Goal: Task Accomplishment & Management: Manage account settings

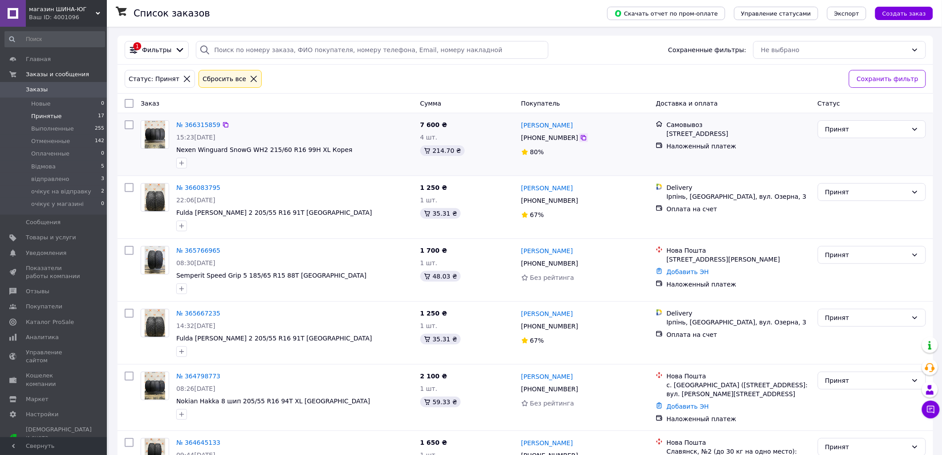
click at [581, 139] on icon at bounding box center [583, 137] width 5 height 5
click at [270, 133] on div "15:23[DATE]" at bounding box center [294, 137] width 237 height 9
drag, startPoint x: 581, startPoint y: 126, endPoint x: 523, endPoint y: 126, distance: 58.3
click at [523, 126] on div "[PERSON_NAME]" at bounding box center [585, 124] width 130 height 11
copy link "[PERSON_NAME]"
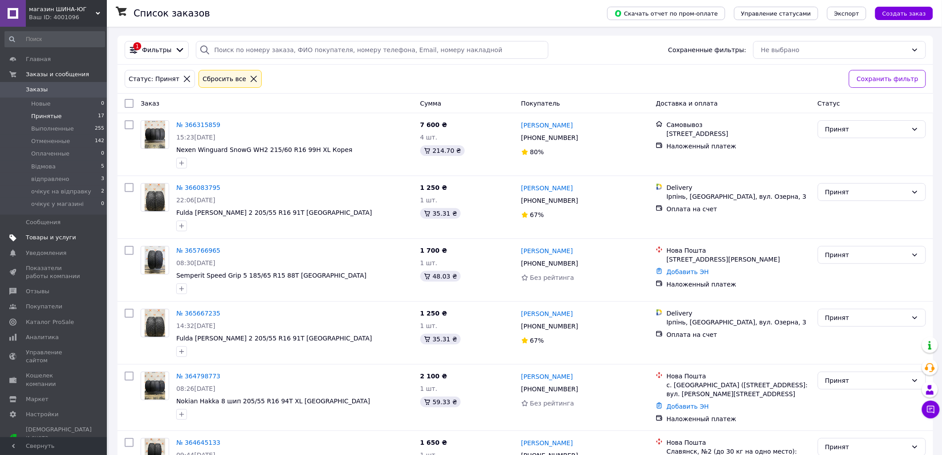
click at [42, 233] on span "Товары и услуги" at bounding box center [51, 237] width 50 height 8
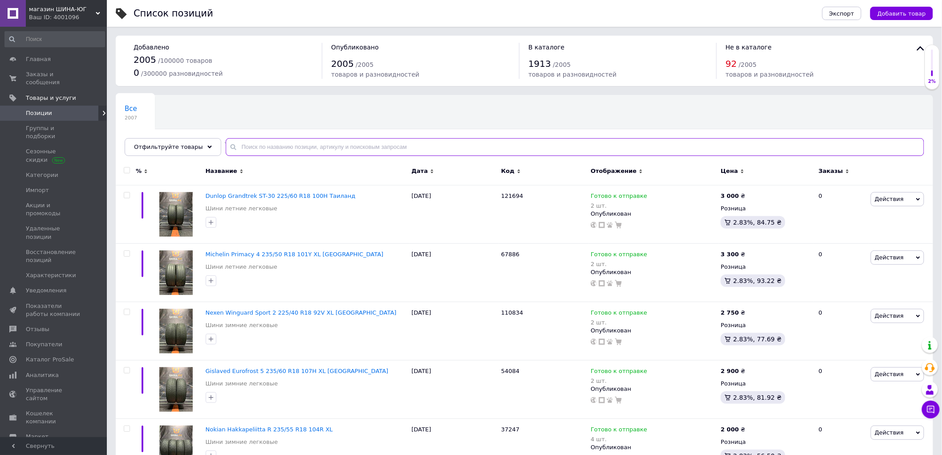
paste input "2100000068951"
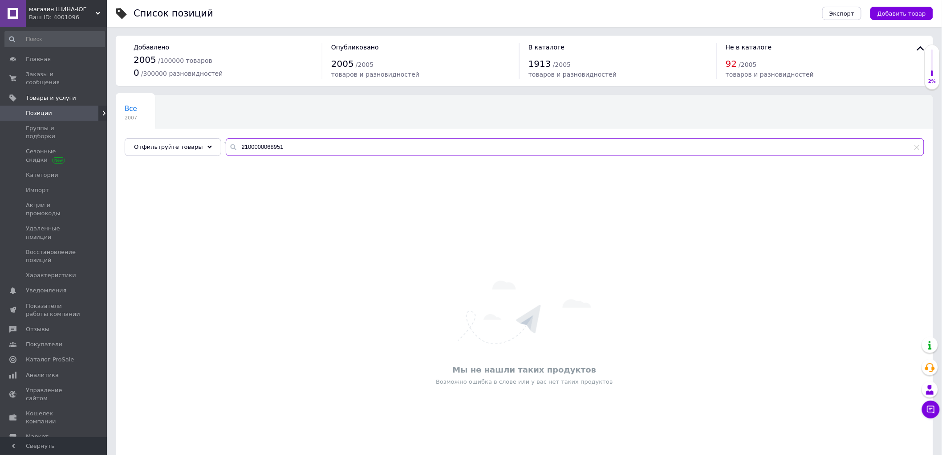
drag, startPoint x: 257, startPoint y: 147, endPoint x: 216, endPoint y: 145, distance: 41.0
click at [226, 145] on input "2100000068951" at bounding box center [575, 147] width 699 height 18
drag, startPoint x: 234, startPoint y: 148, endPoint x: 221, endPoint y: 152, distance: 13.1
click at [226, 152] on input "68951" at bounding box center [575, 147] width 699 height 18
drag, startPoint x: 248, startPoint y: 149, endPoint x: 203, endPoint y: 145, distance: 44.3
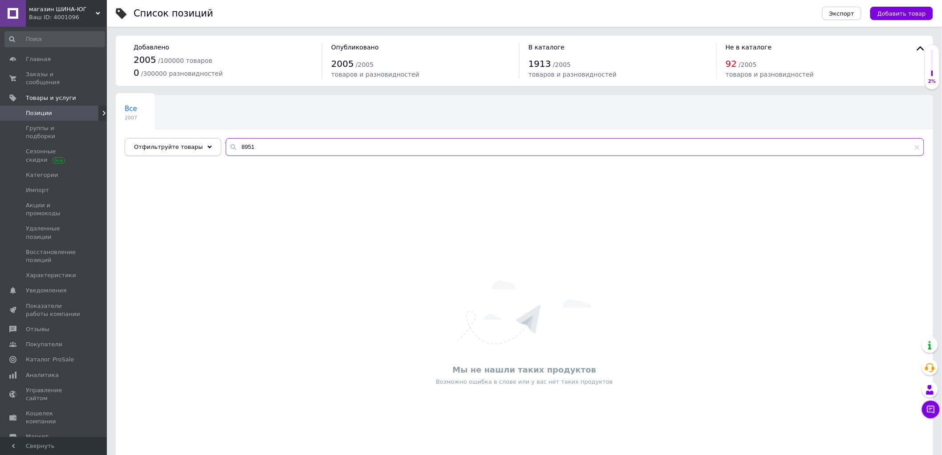
click at [200, 145] on div "Отфильтруйте товары 8951" at bounding box center [525, 147] width 800 height 18
paste input "12657"
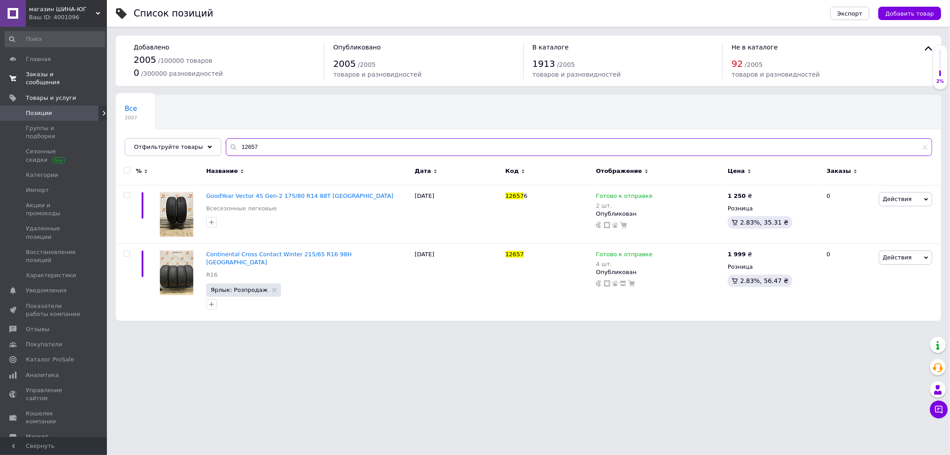
type input "12657"
click at [52, 73] on span "Заказы и сообщения" at bounding box center [54, 78] width 57 height 16
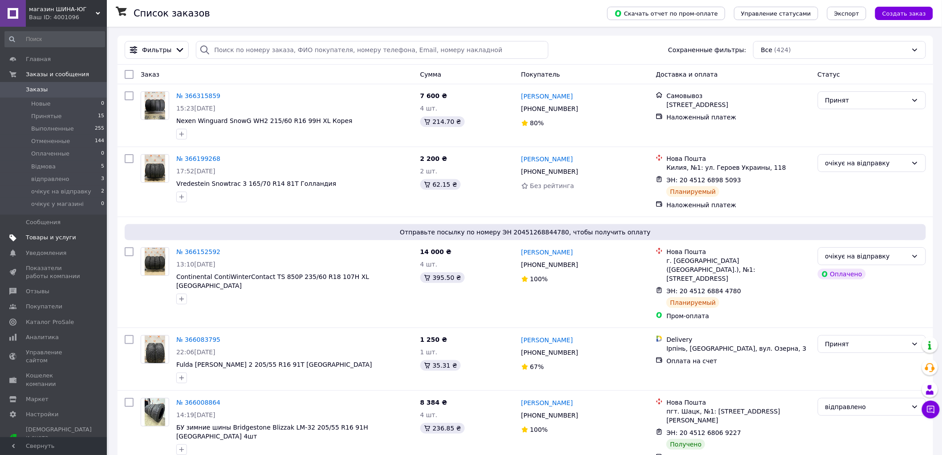
click at [61, 236] on span "Товары и услуги" at bounding box center [51, 237] width 50 height 8
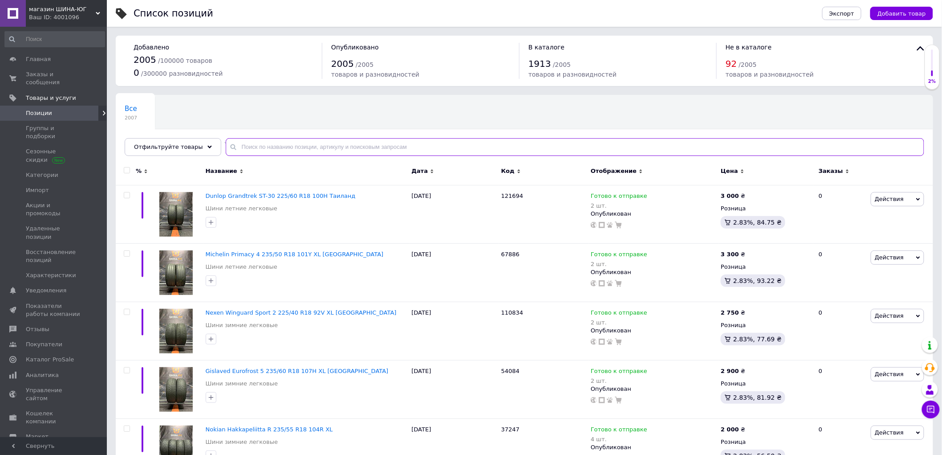
click at [299, 148] on input "text" at bounding box center [575, 147] width 699 height 18
paste input "12657"
type input "12657"
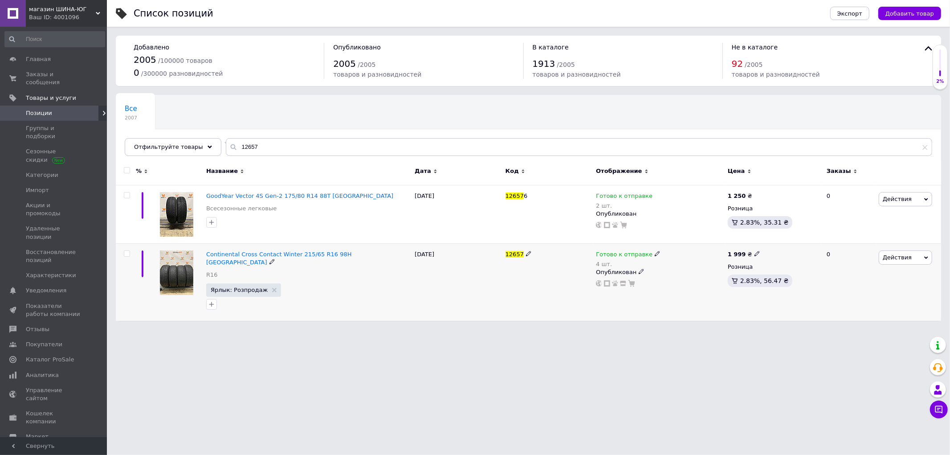
click at [754, 251] on span at bounding box center [756, 253] width 5 height 6
drag, startPoint x: 800, startPoint y: 241, endPoint x: 738, endPoint y: 242, distance: 61.9
click at [738, 242] on div "% Название Дата Код Отображение Цена Заказы GoodYear Vector 4S Gen-2 175/80 R14…" at bounding box center [528, 240] width 825 height 160
type input "1500"
click at [740, 329] on html "магазин ШИНА-ЮГ Ваш ID: 4001096 Сайт магазин ШИНА-ЮГ Кабинет покупателя Провери…" at bounding box center [475, 164] width 950 height 329
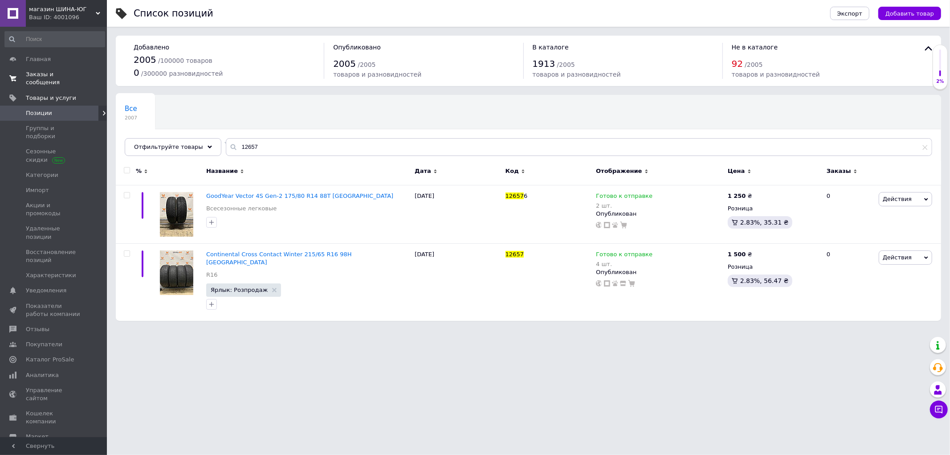
click at [58, 76] on span "Заказы и сообщения" at bounding box center [54, 78] width 57 height 16
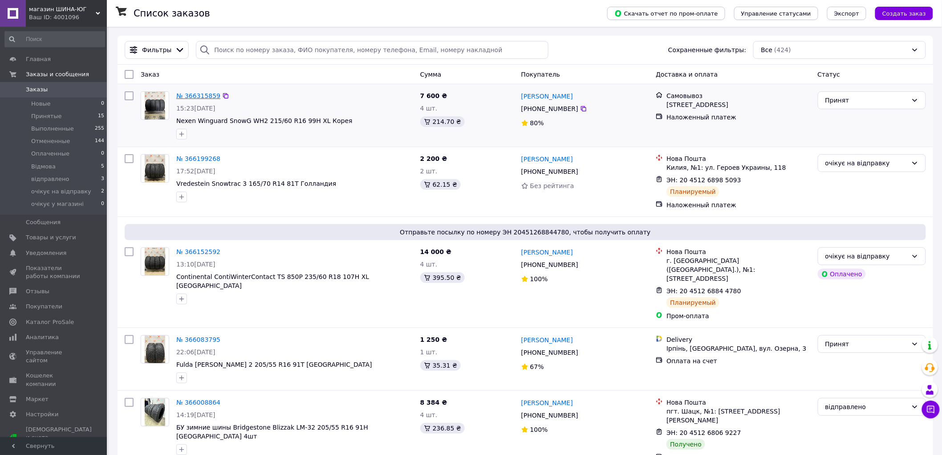
click at [203, 94] on link "№ 366315859" at bounding box center [198, 95] width 44 height 7
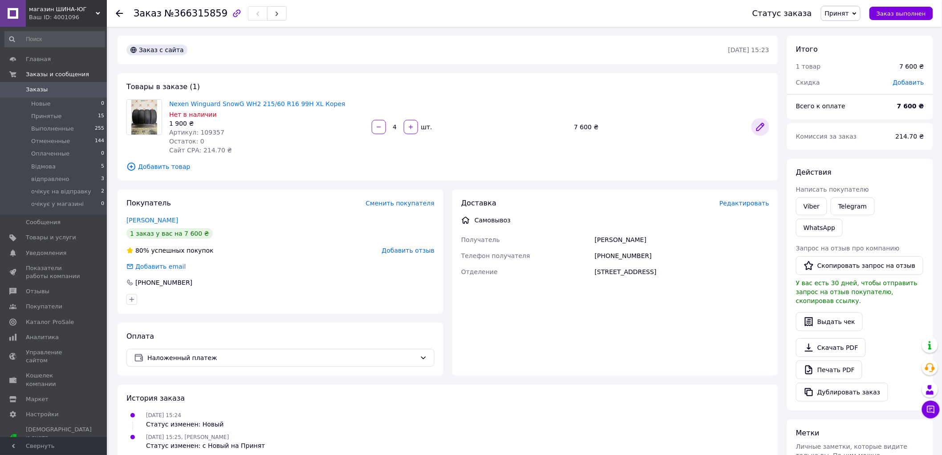
click at [763, 125] on icon at bounding box center [760, 126] width 7 height 7
